Goal: Transaction & Acquisition: Purchase product/service

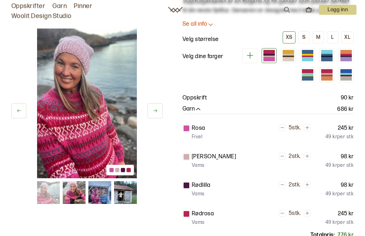
scroll to position [57, 0]
click at [283, 57] on div at bounding box center [288, 57] width 11 height 2
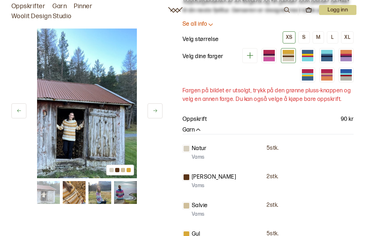
click at [328, 75] on div at bounding box center [326, 74] width 11 height 2
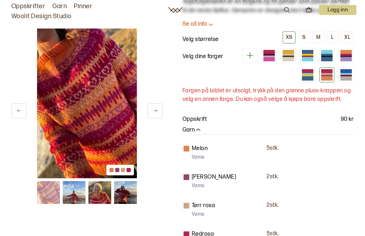
click at [346, 77] on div at bounding box center [346, 76] width 11 height 2
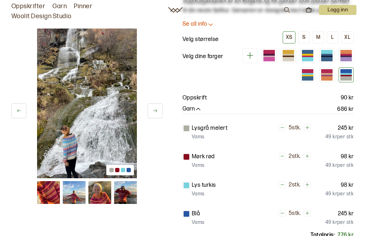
click at [314, 77] on div at bounding box center [307, 76] width 11 height 2
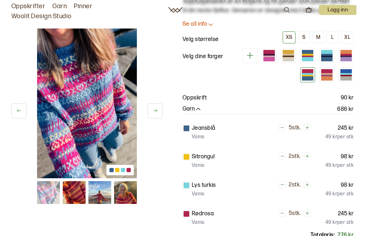
click at [341, 56] on div at bounding box center [346, 55] width 11 height 2
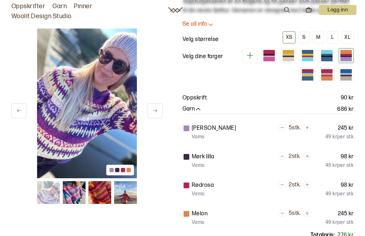
click at [321, 56] on div at bounding box center [326, 55] width 11 height 2
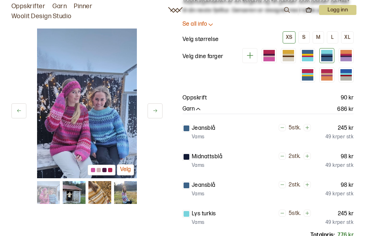
click at [302, 57] on div at bounding box center [307, 57] width 11 height 2
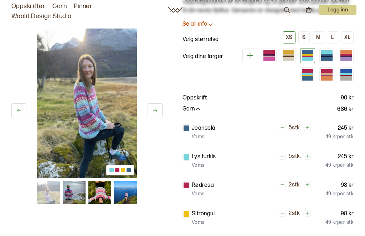
click at [283, 54] on div at bounding box center [288, 52] width 11 height 4
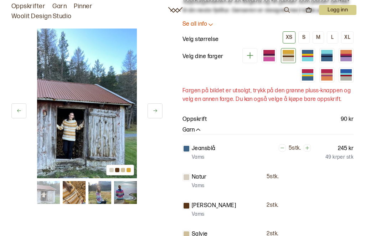
click at [264, 57] on div at bounding box center [269, 57] width 11 height 2
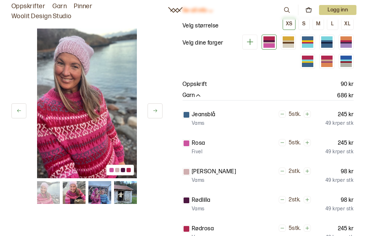
scroll to position [66, 0]
